Goal: Navigation & Orientation: Find specific page/section

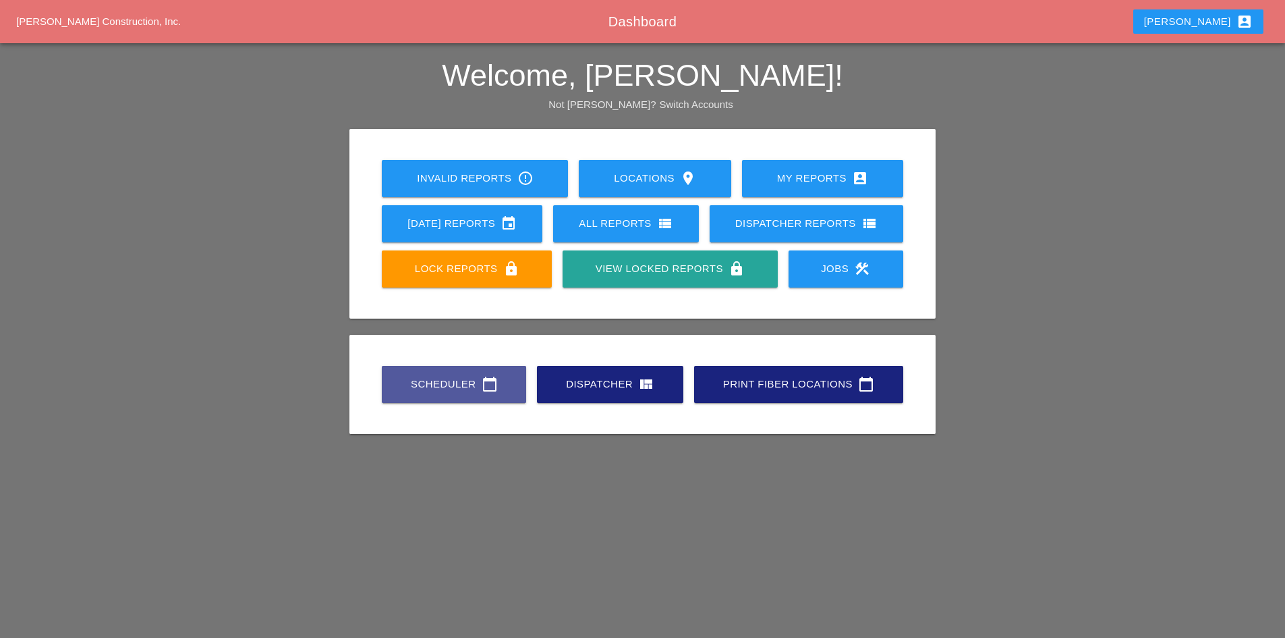
click at [457, 393] on link "Scheduler calendar_today" at bounding box center [454, 384] width 144 height 37
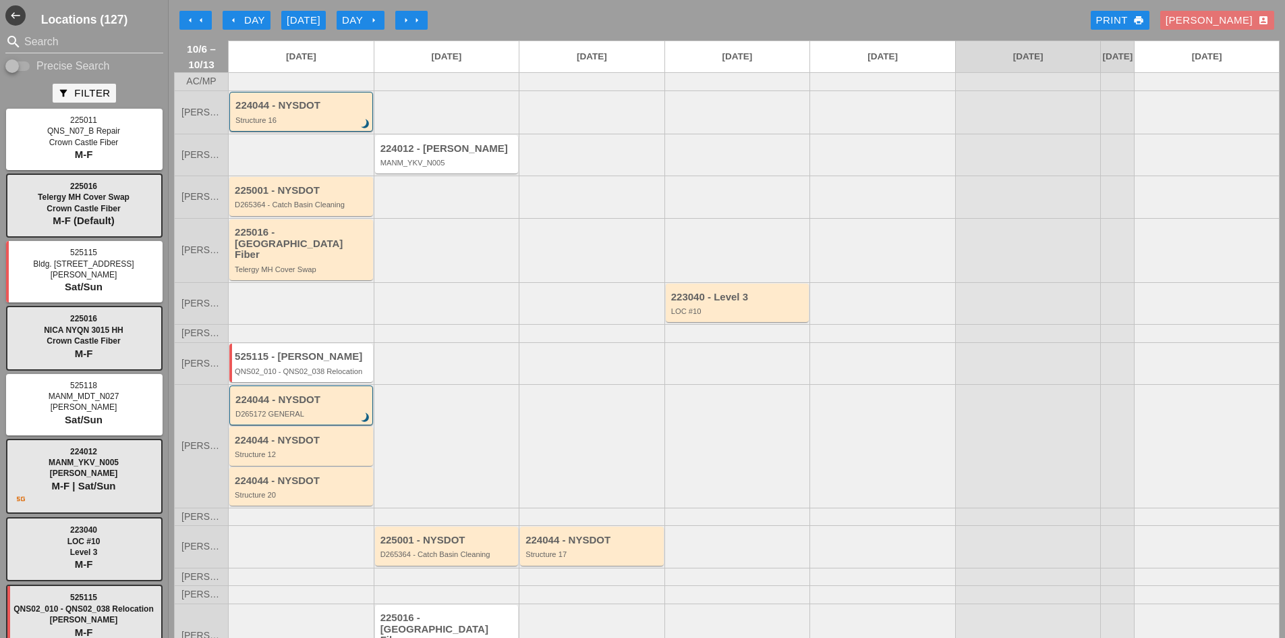
click at [189, 12] on button "arrow_left arrow_left" at bounding box center [195, 20] width 32 height 19
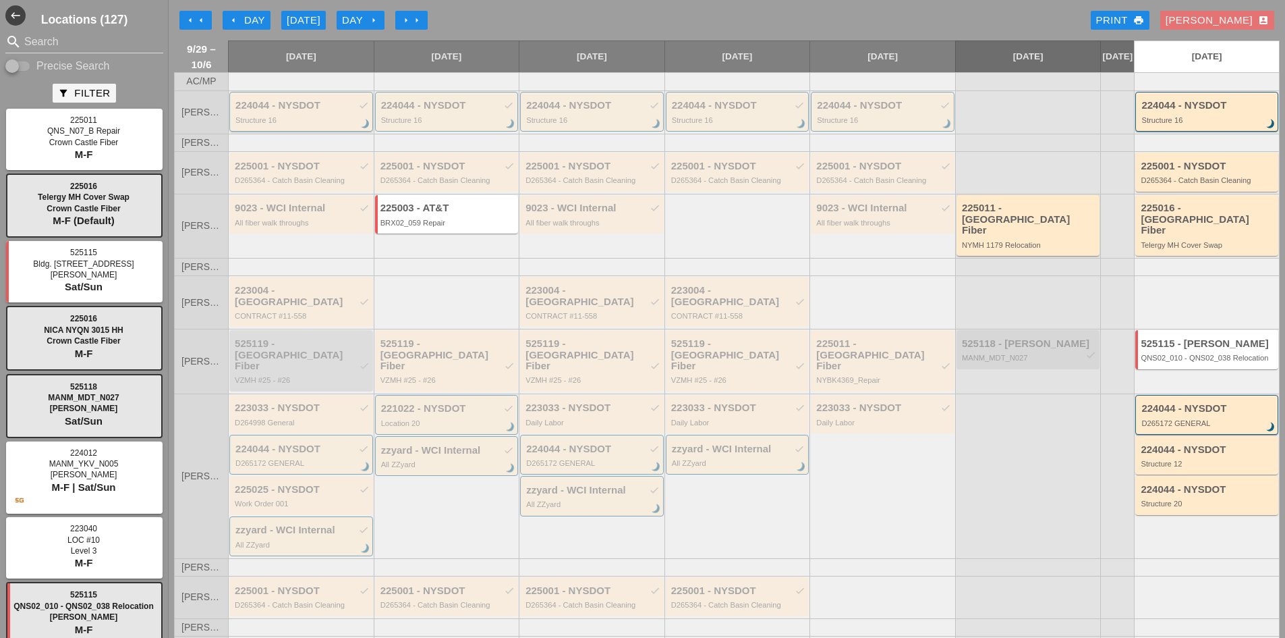
click at [301, 111] on div "224044 - NYSDOT check" at bounding box center [302, 105] width 134 height 11
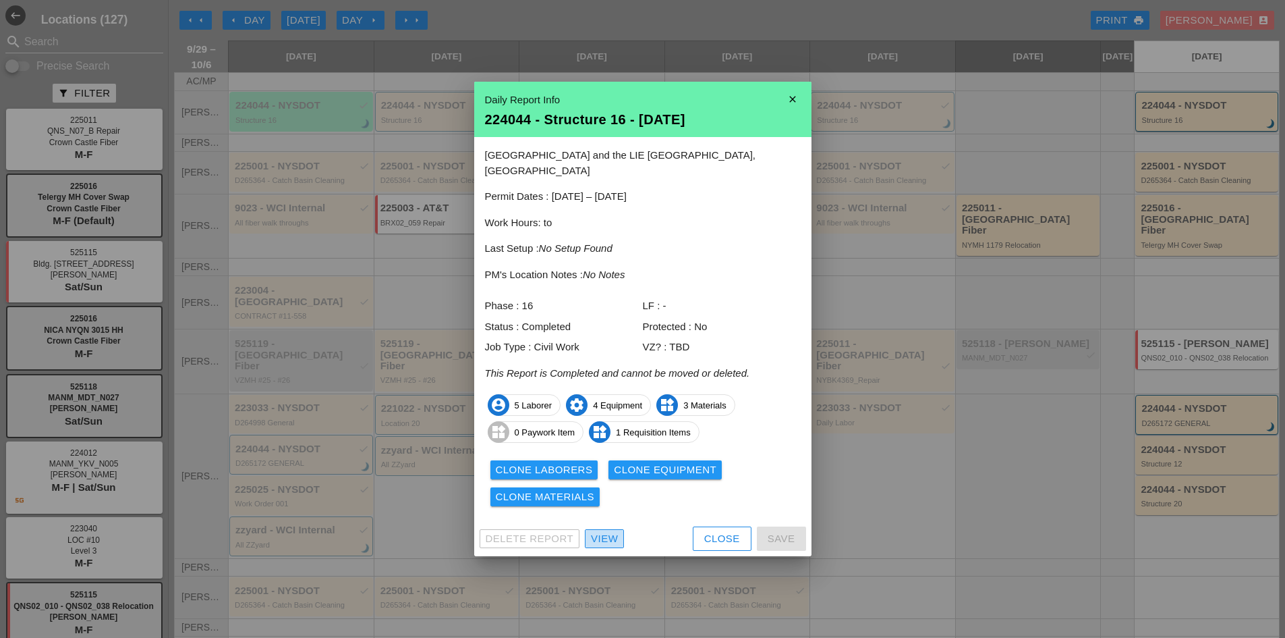
click at [610, 531] on div "View" at bounding box center [604, 539] width 27 height 16
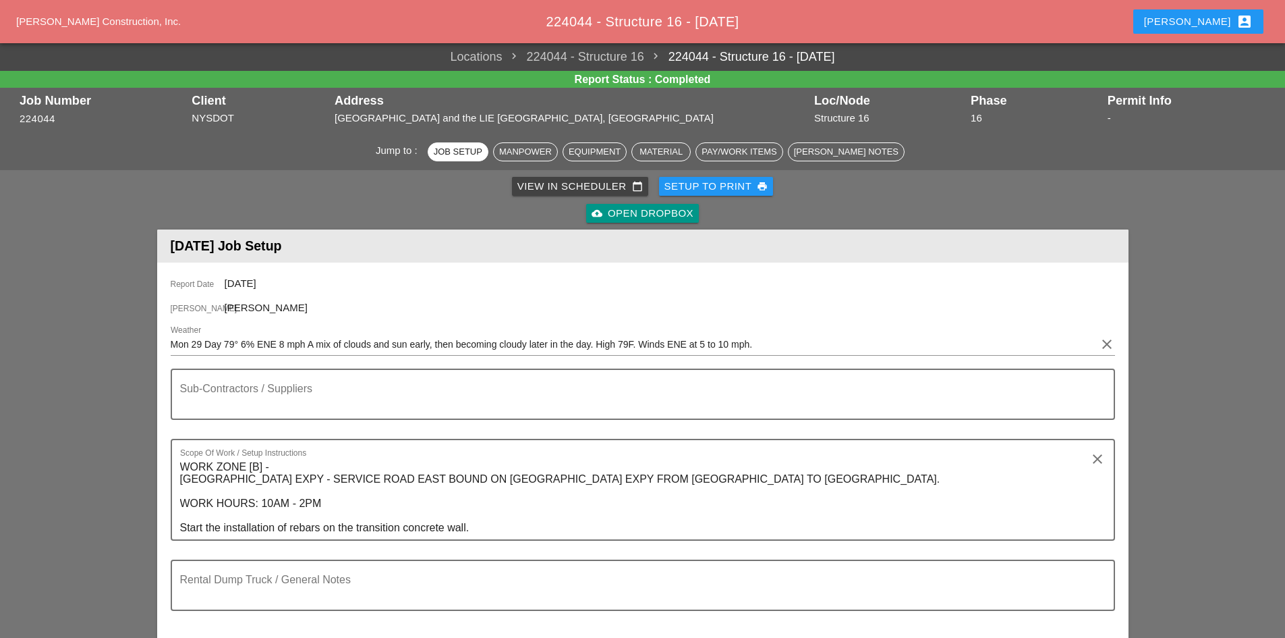
click at [659, 215] on div "cloud_upload Open Dropbox" at bounding box center [643, 214] width 102 height 16
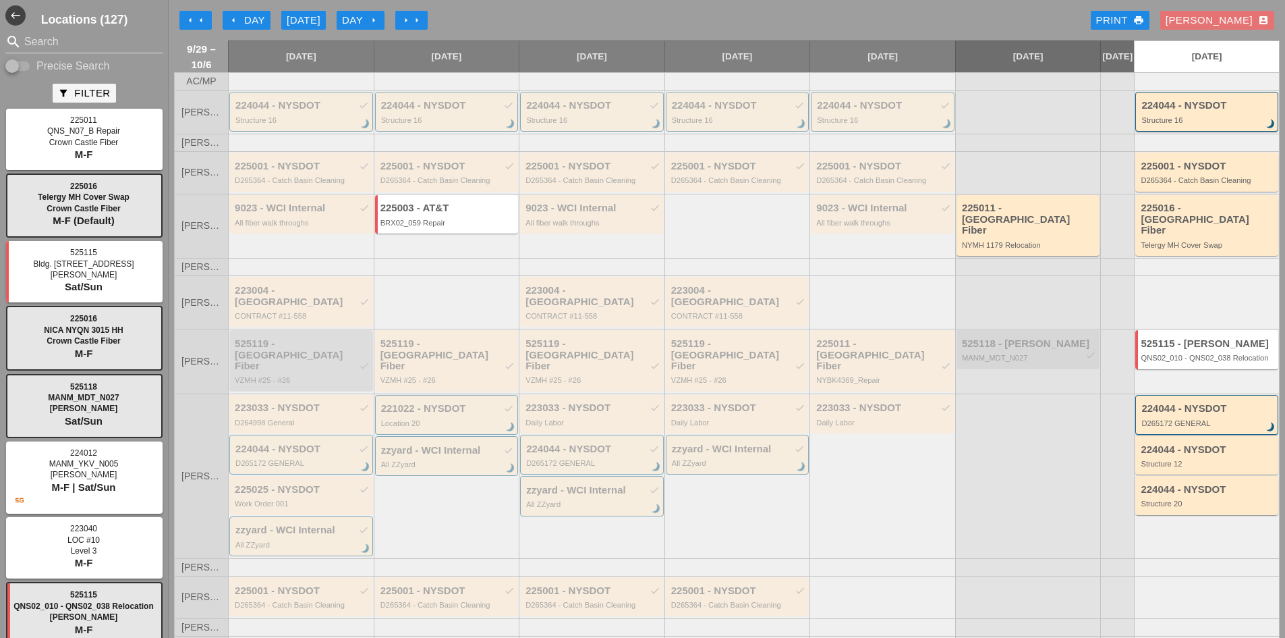
click at [230, 27] on div "arrow_left Day" at bounding box center [246, 21] width 37 height 16
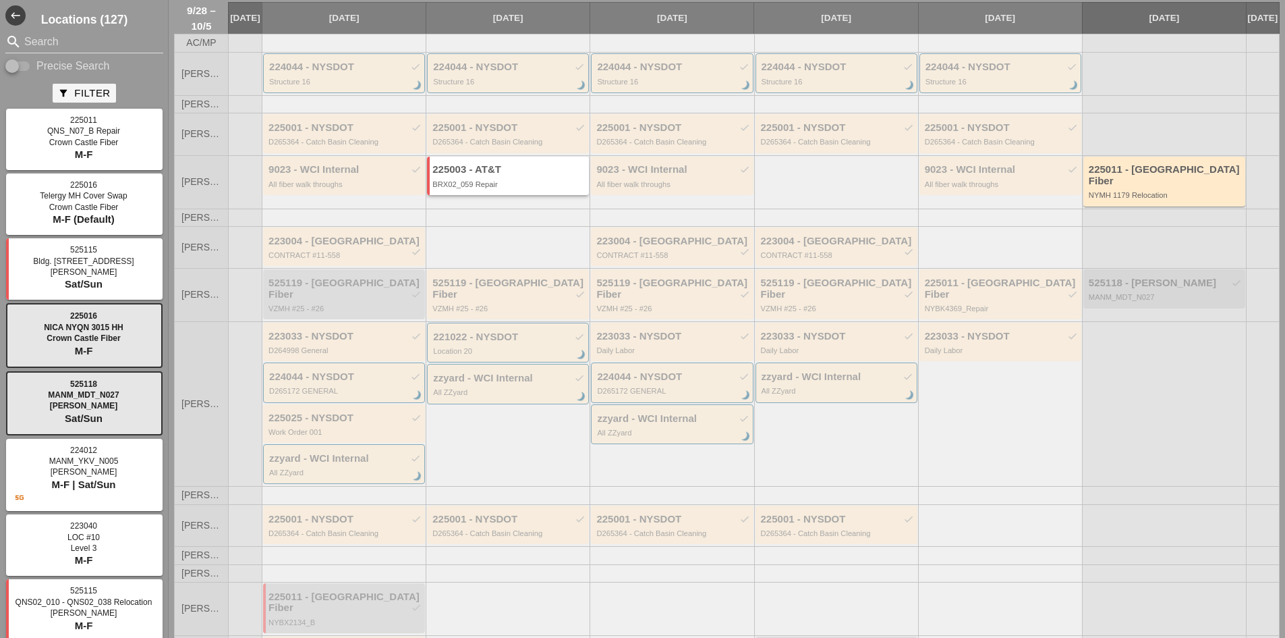
scroll to position [15, 0]
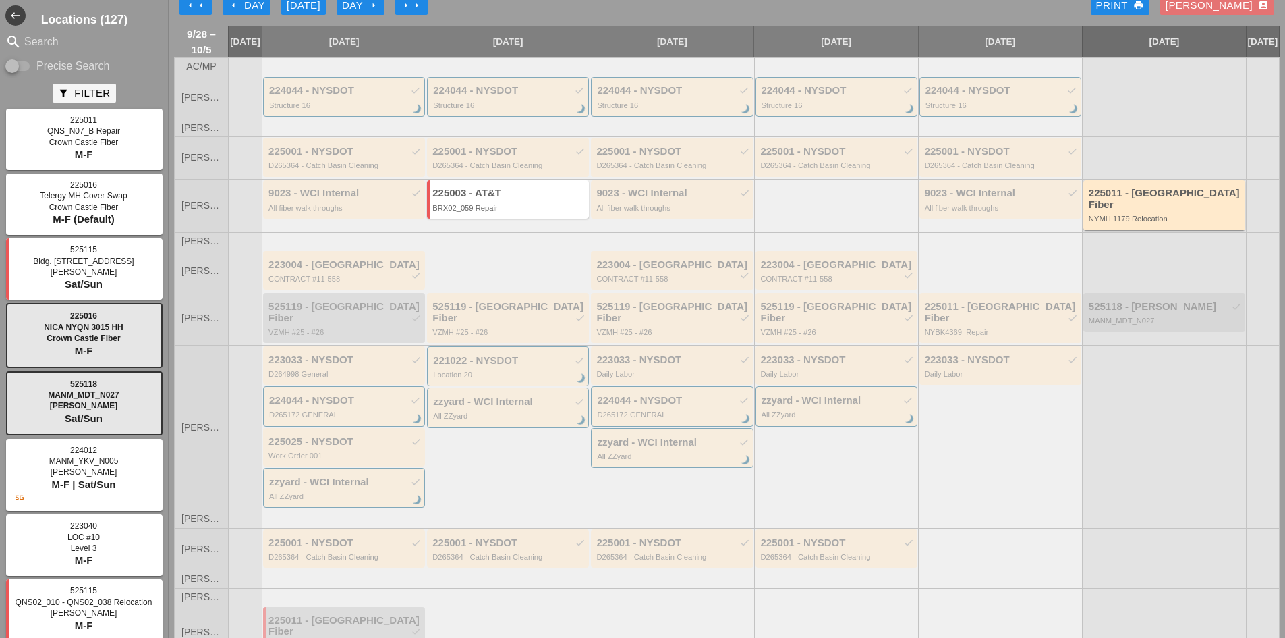
click at [234, 4] on icon "arrow_left" at bounding box center [233, 5] width 11 height 11
